Goal: Transaction & Acquisition: Subscribe to service/newsletter

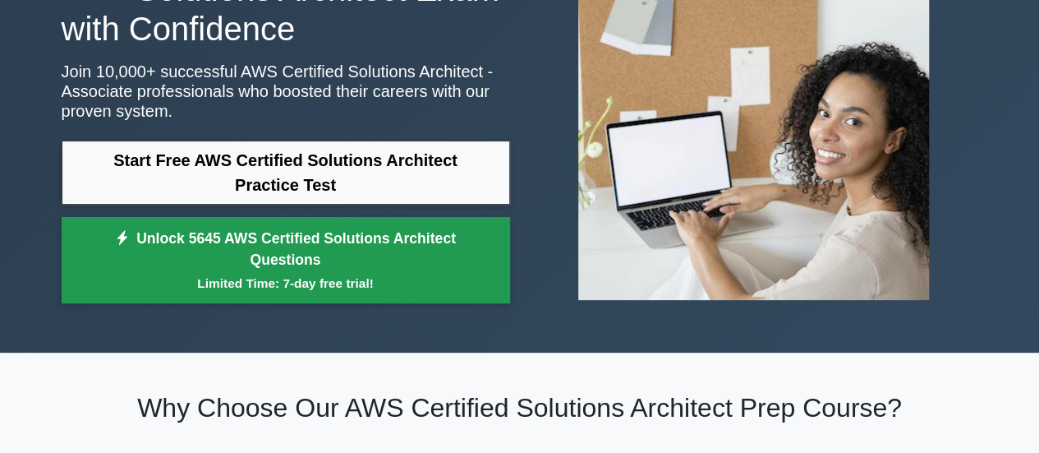
click at [304, 277] on small "Limited Time: 7-day free trial!" at bounding box center [285, 283] width 407 height 19
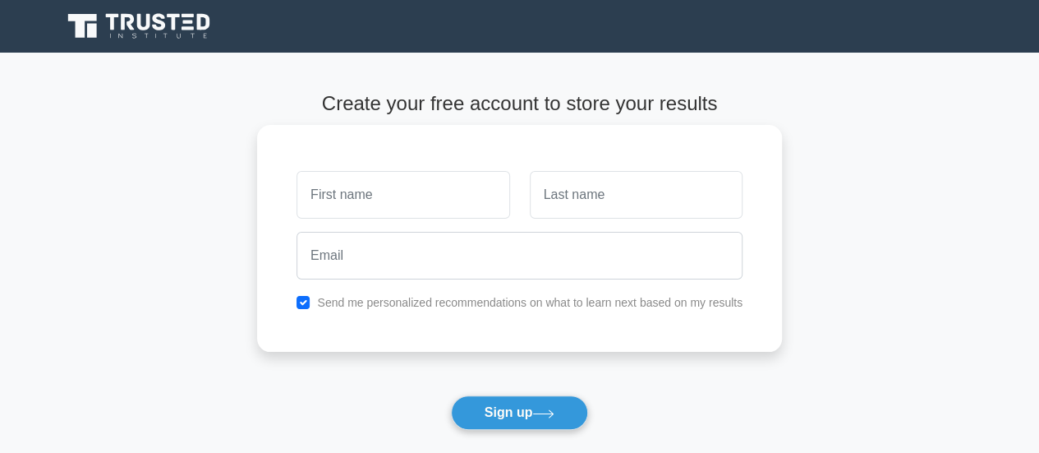
click at [343, 200] on input "text" at bounding box center [403, 195] width 213 height 48
type input "satya"
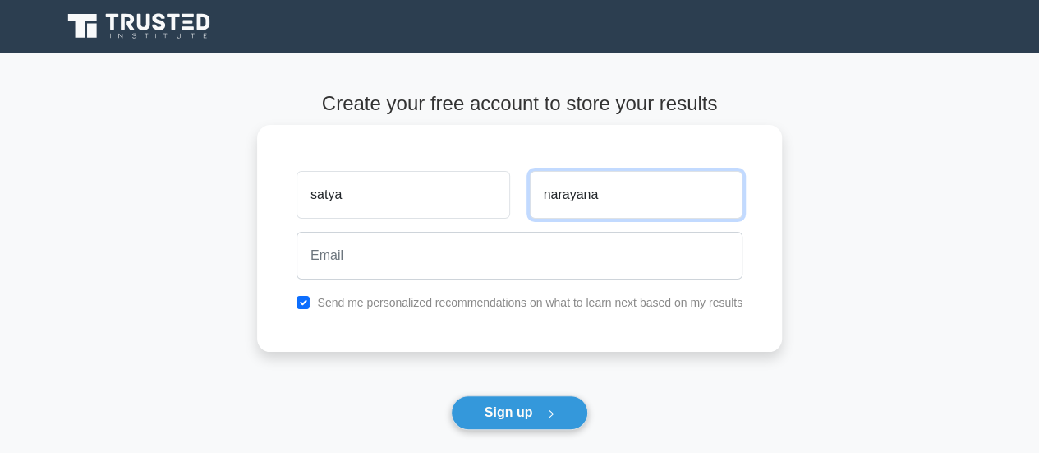
type input "narayana"
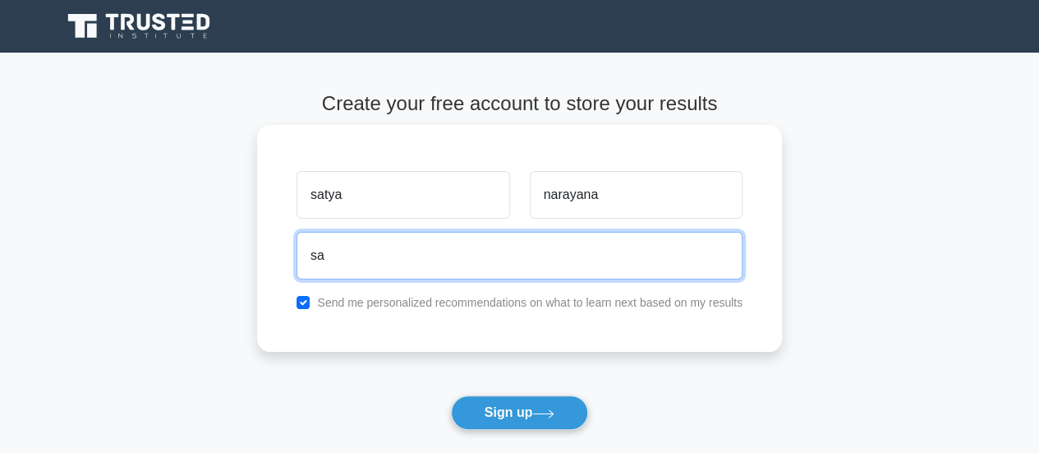
type input "[EMAIL_ADDRESS][DOMAIN_NAME]"
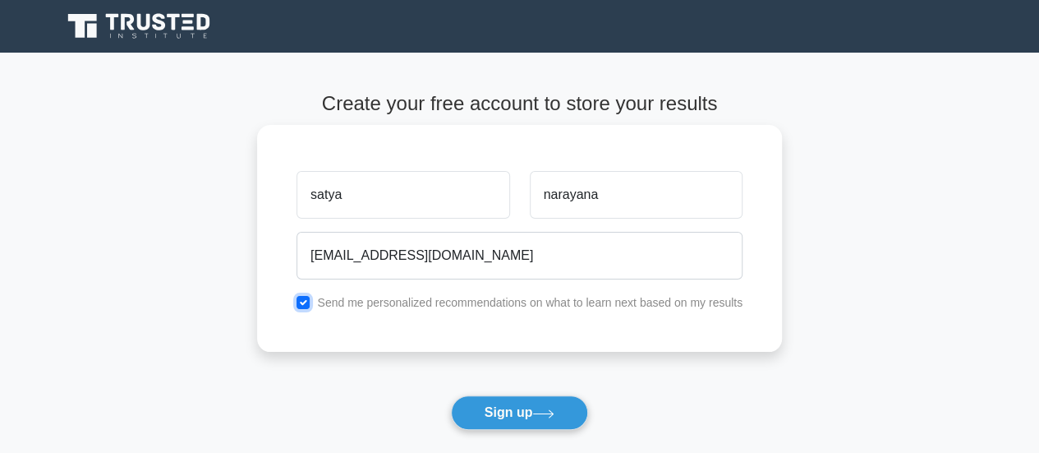
drag, startPoint x: 306, startPoint y: 301, endPoint x: 311, endPoint y: 313, distance: 12.5
click at [306, 301] on input "checkbox" at bounding box center [303, 302] width 13 height 13
checkbox input "false"
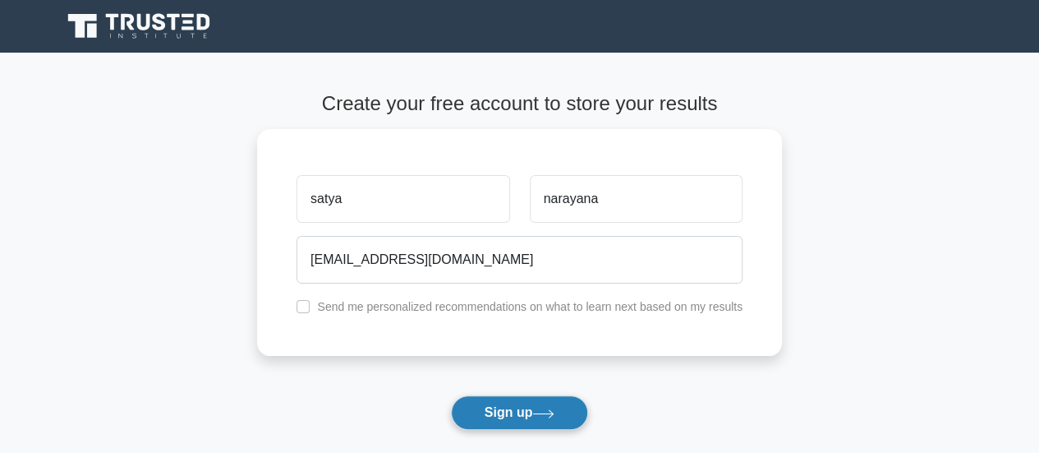
click at [516, 403] on button "Sign up" at bounding box center [520, 412] width 138 height 35
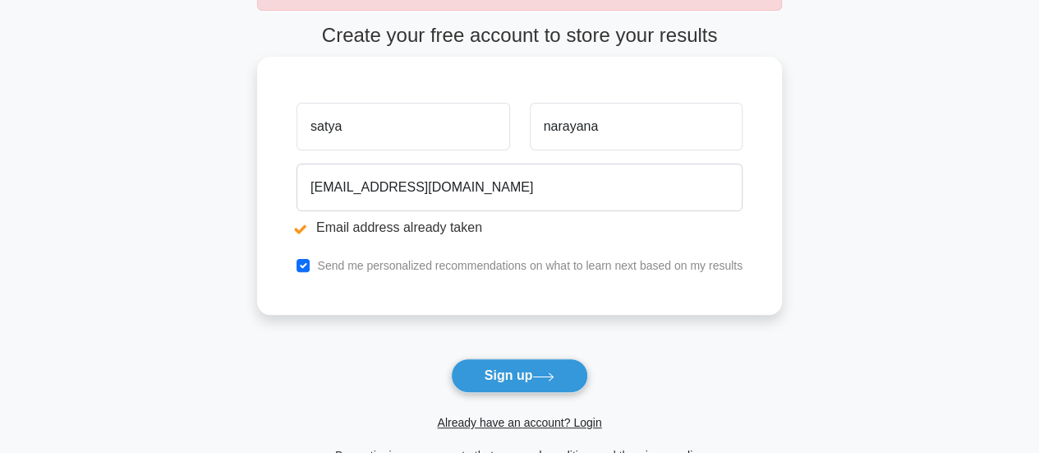
scroll to position [164, 0]
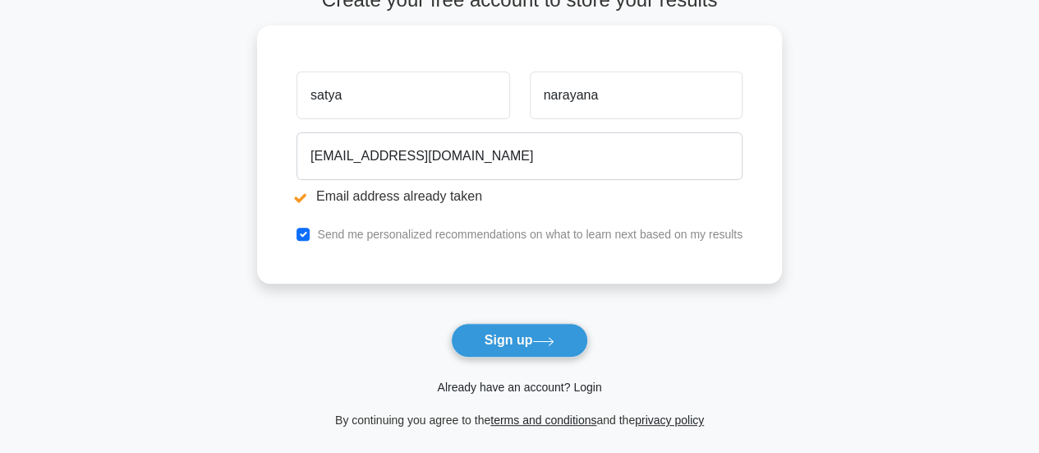
click at [478, 386] on link "Already have an account? Login" at bounding box center [519, 386] width 164 height 13
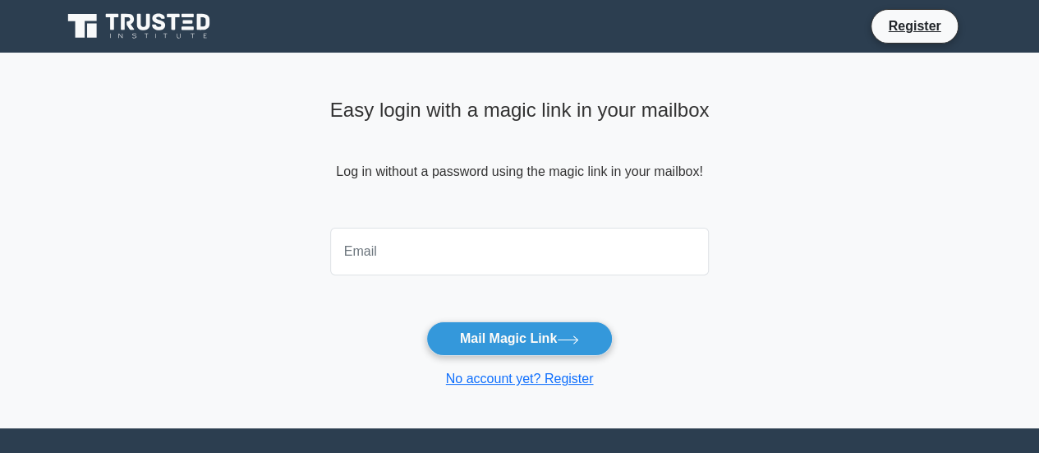
click at [388, 251] on input "email" at bounding box center [520, 252] width 380 height 48
type input "[EMAIL_ADDRESS][DOMAIN_NAME]"
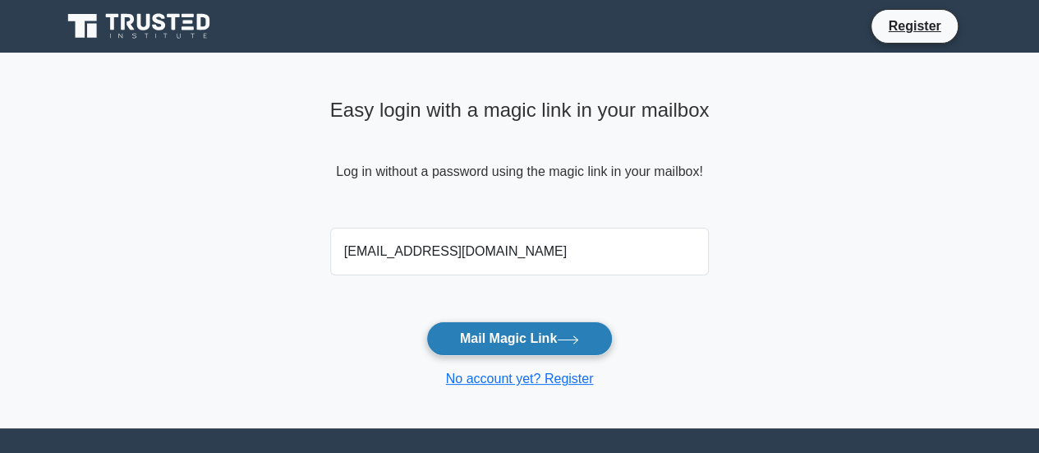
click at [531, 339] on button "Mail Magic Link" at bounding box center [519, 338] width 186 height 35
